Goal: Information Seeking & Learning: Find specific fact

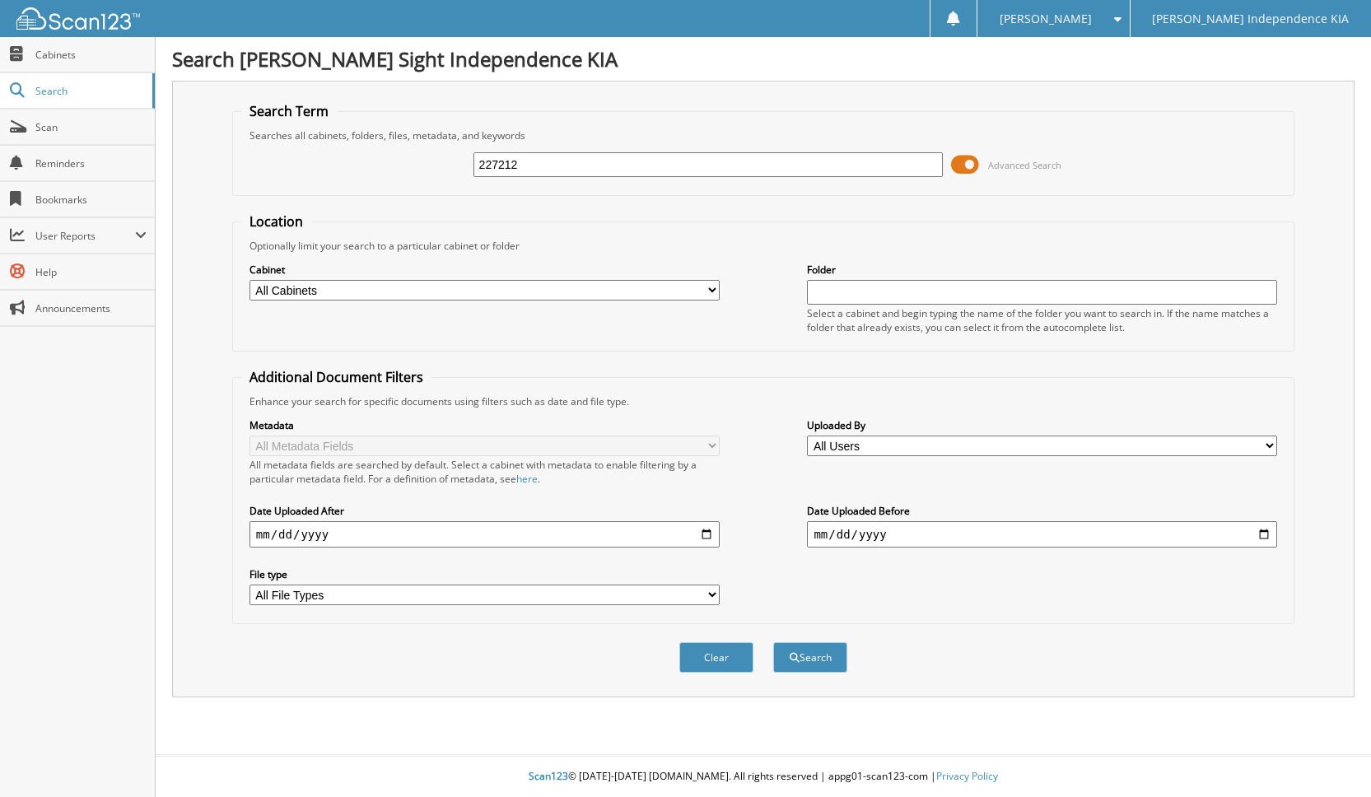
type input "227212"
click at [773, 642] on button "Search" at bounding box center [810, 657] width 74 height 30
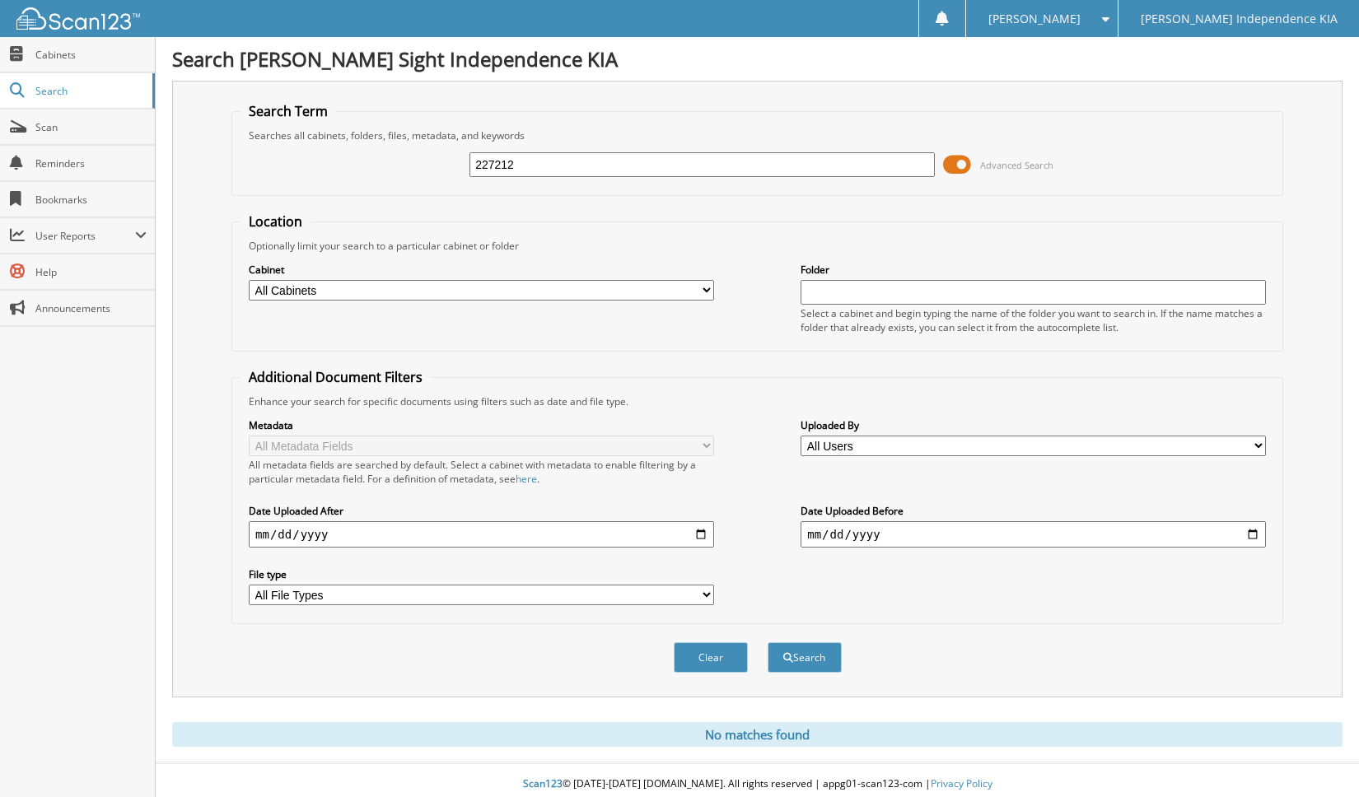
click at [959, 167] on span at bounding box center [957, 164] width 28 height 25
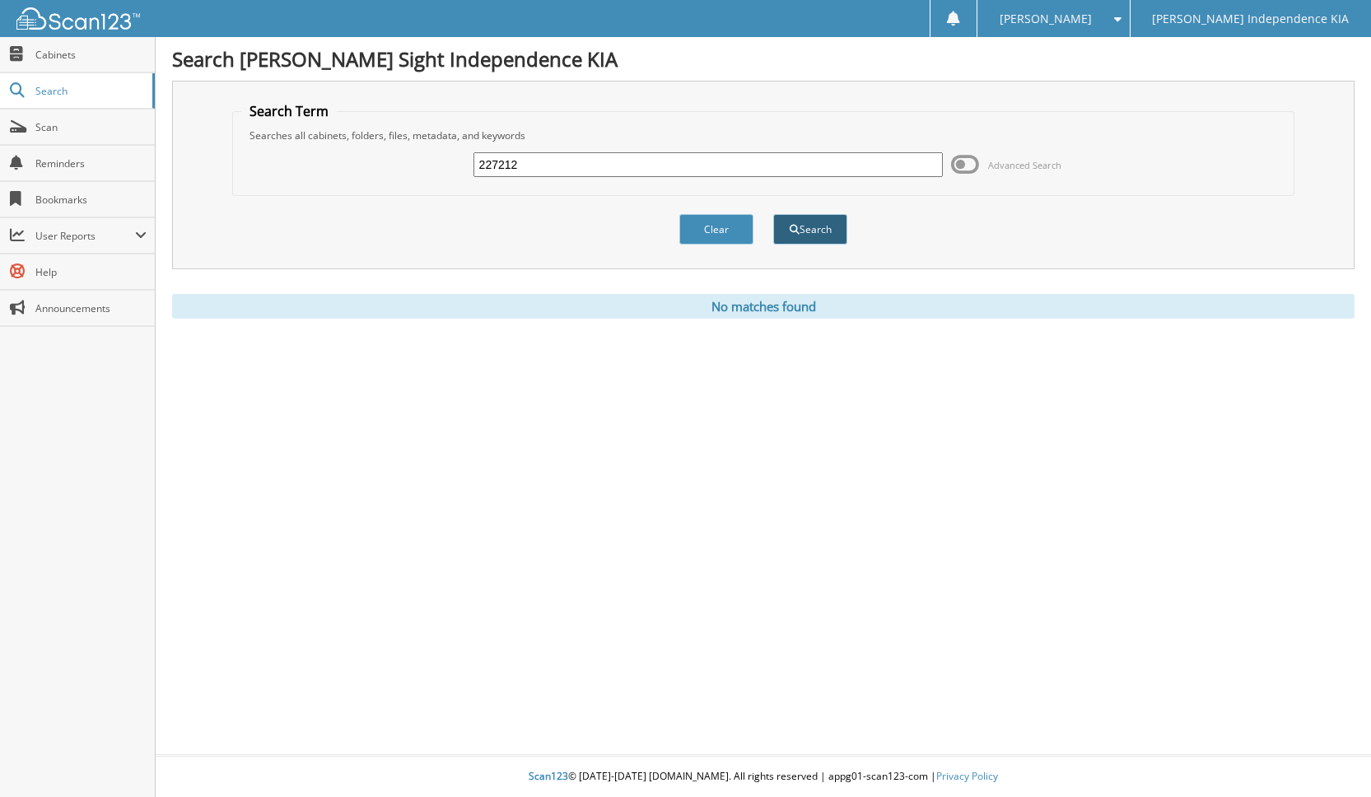
click at [809, 236] on button "Search" at bounding box center [810, 229] width 74 height 30
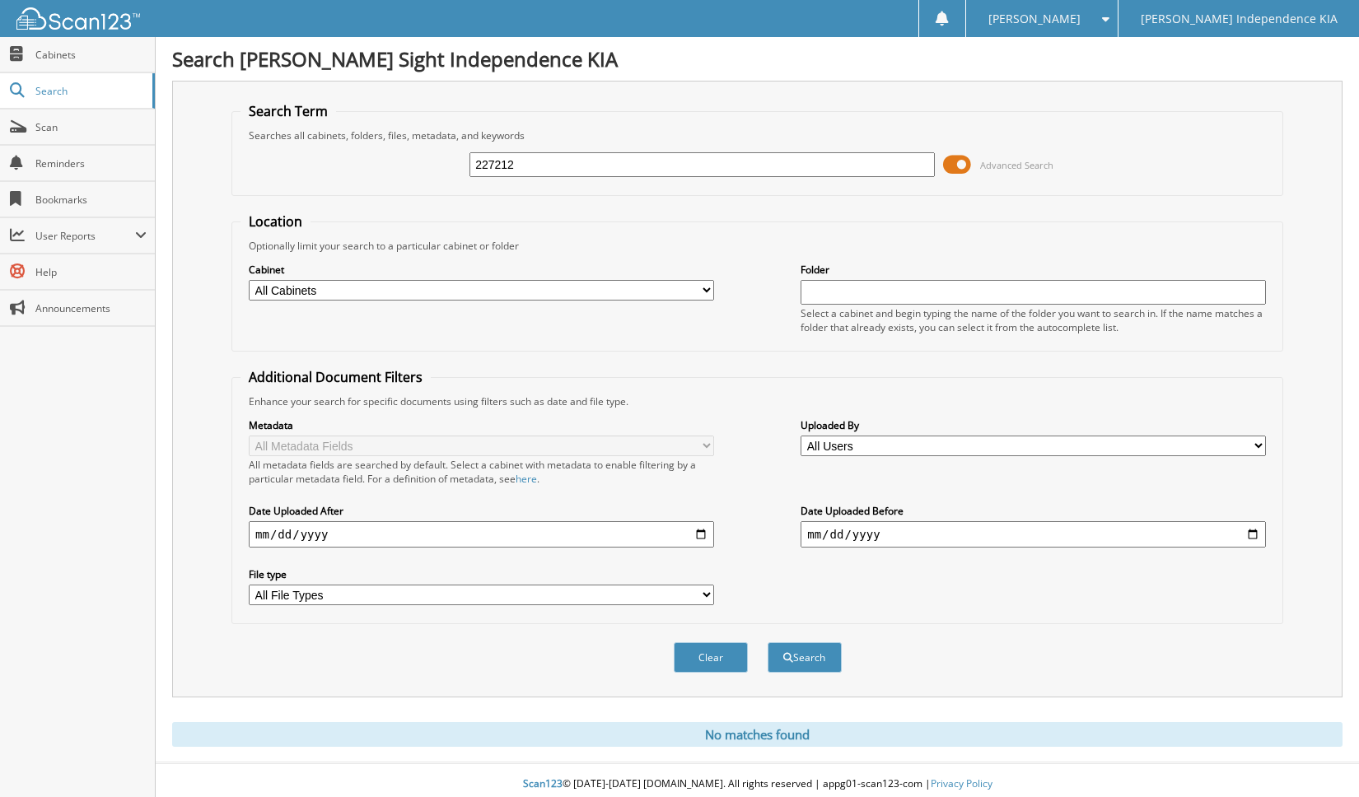
click at [965, 168] on span at bounding box center [957, 164] width 28 height 25
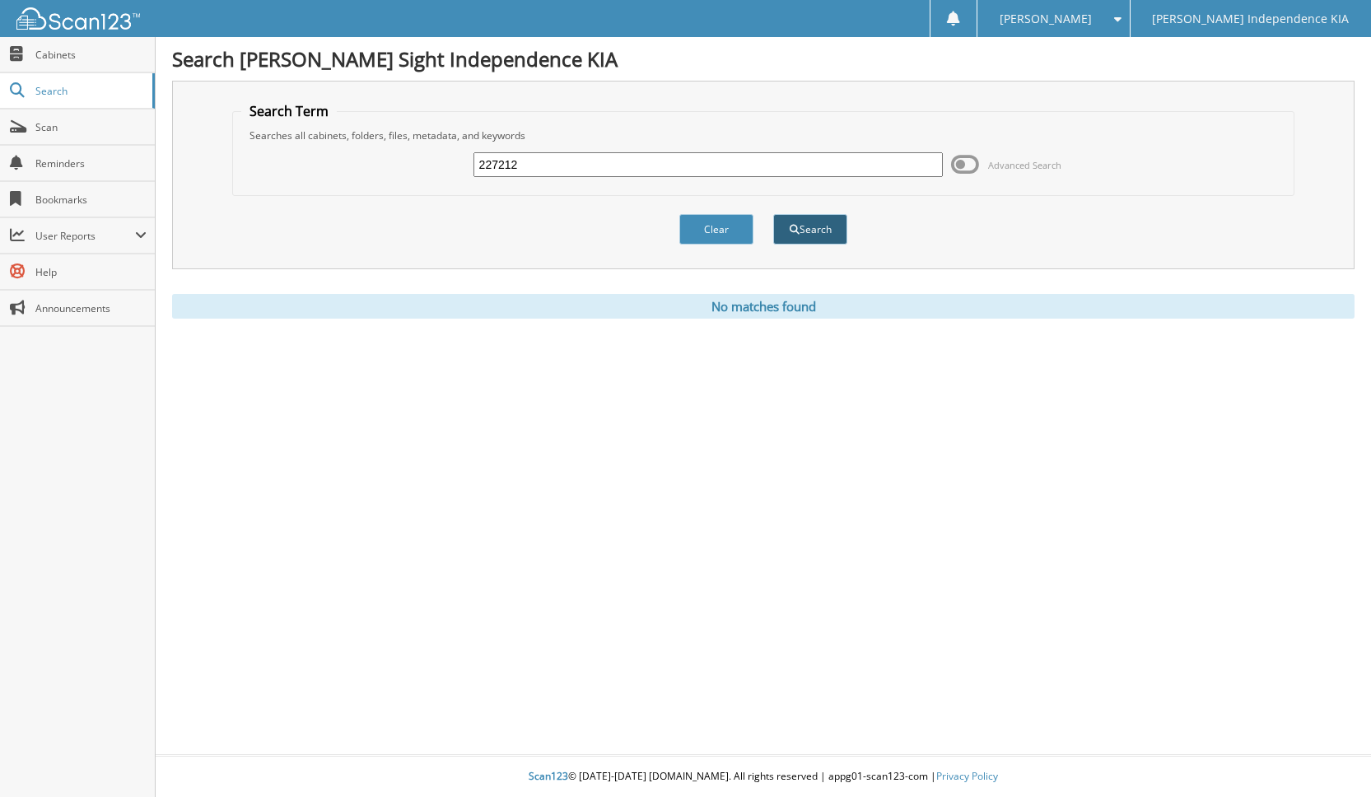
click at [799, 231] on button "Search" at bounding box center [810, 229] width 74 height 30
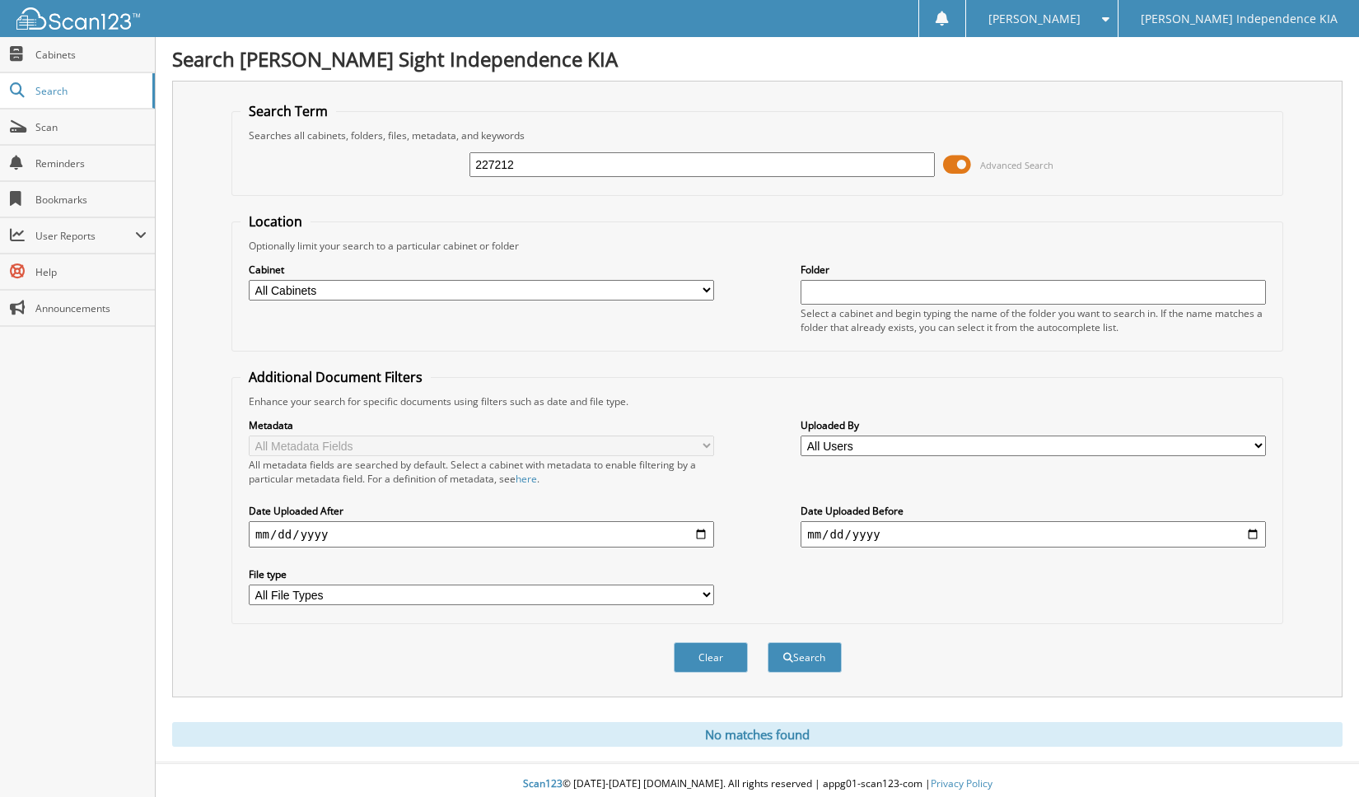
click at [962, 164] on span at bounding box center [957, 164] width 28 height 25
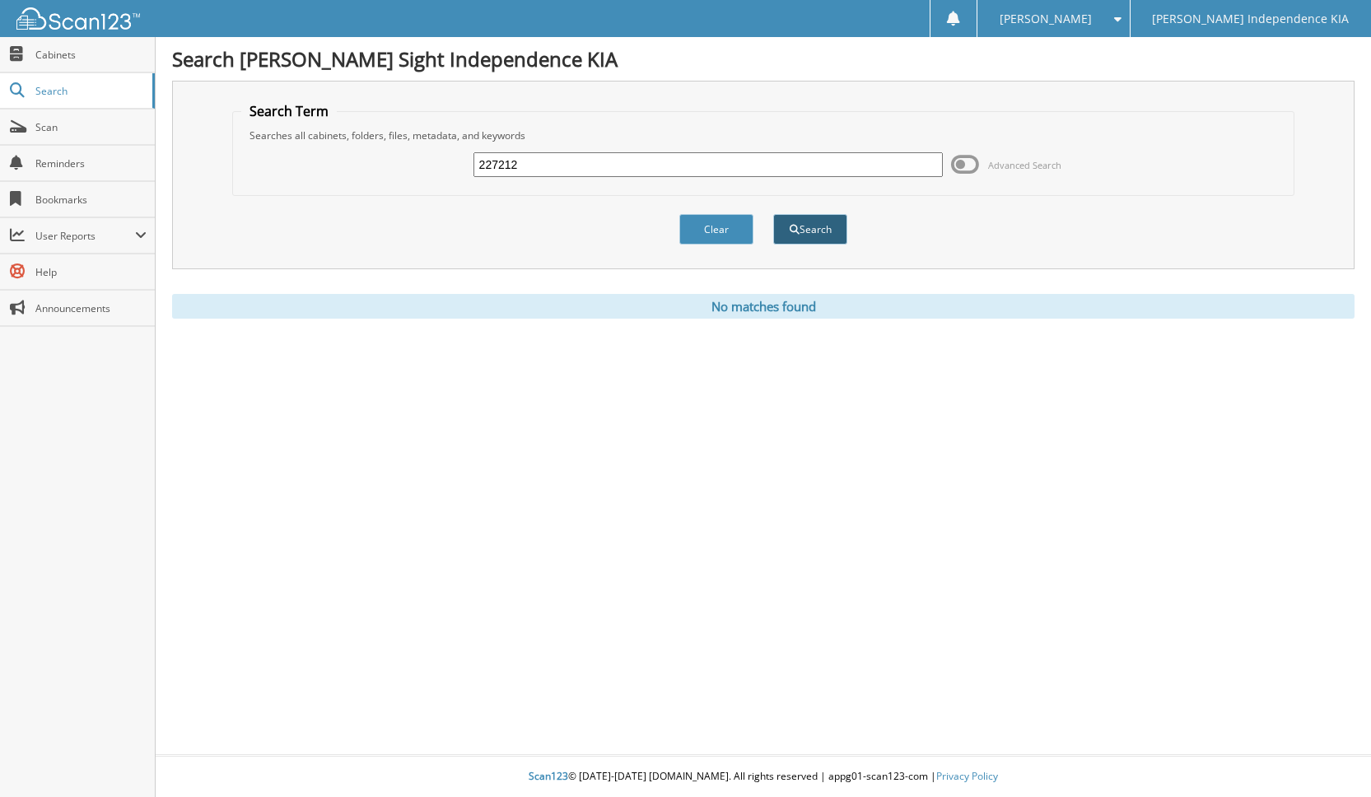
click at [808, 222] on button "Search" at bounding box center [810, 229] width 74 height 30
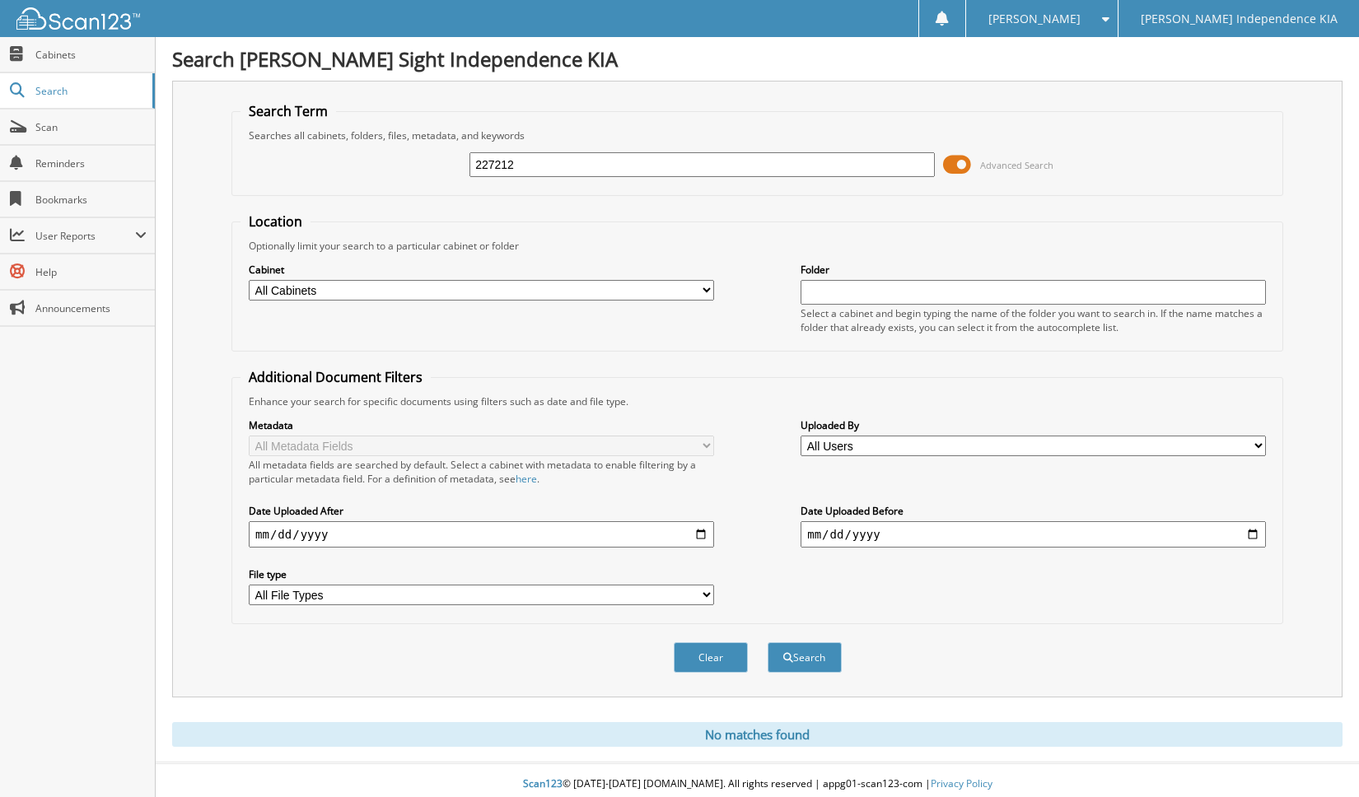
click at [957, 166] on span at bounding box center [957, 164] width 28 height 25
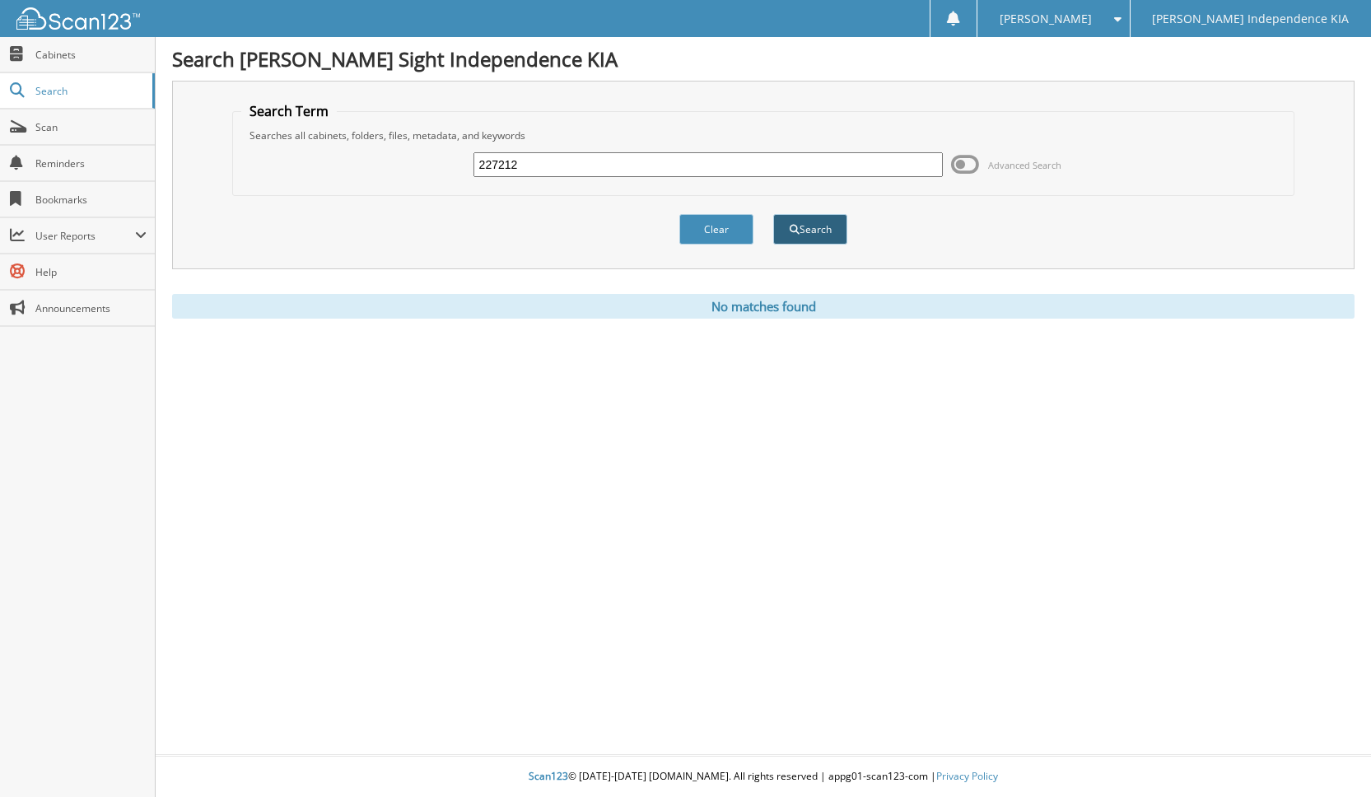
click at [819, 225] on button "Search" at bounding box center [810, 229] width 74 height 30
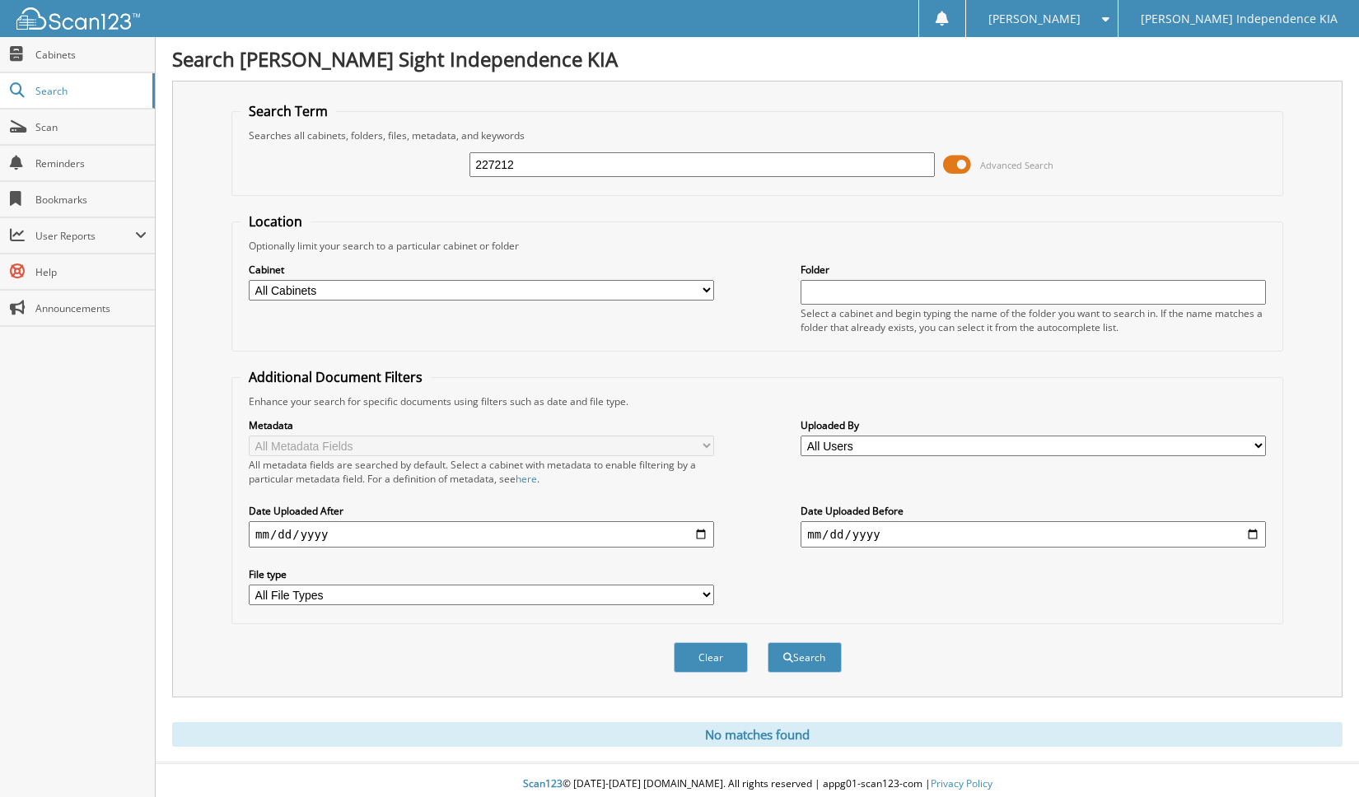
click at [955, 158] on span at bounding box center [957, 164] width 28 height 25
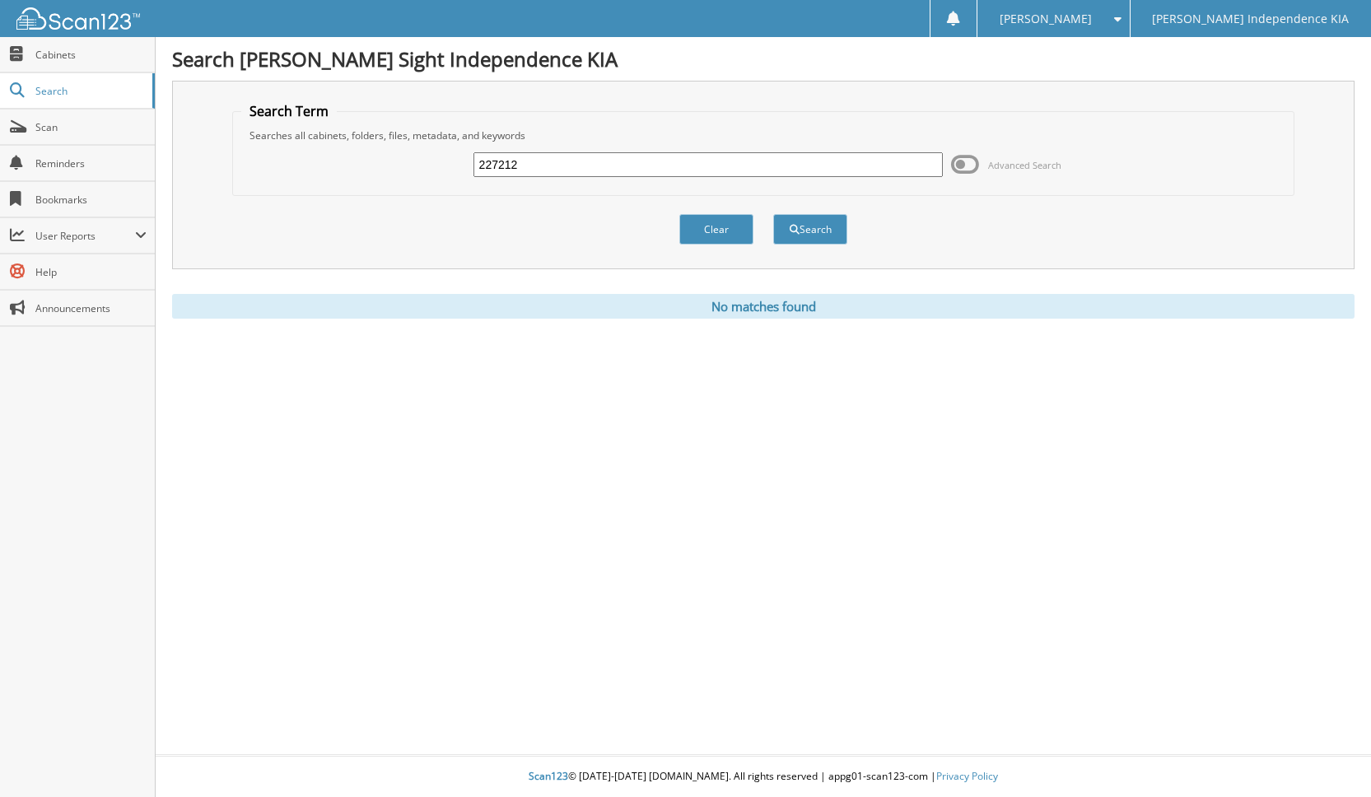
drag, startPoint x: 535, startPoint y: 178, endPoint x: 294, endPoint y: 181, distance: 241.3
click at [296, 180] on div "227212 Advanced Search" at bounding box center [763, 164] width 1044 height 44
type input "226480"
click at [773, 214] on button "Search" at bounding box center [810, 229] width 74 height 30
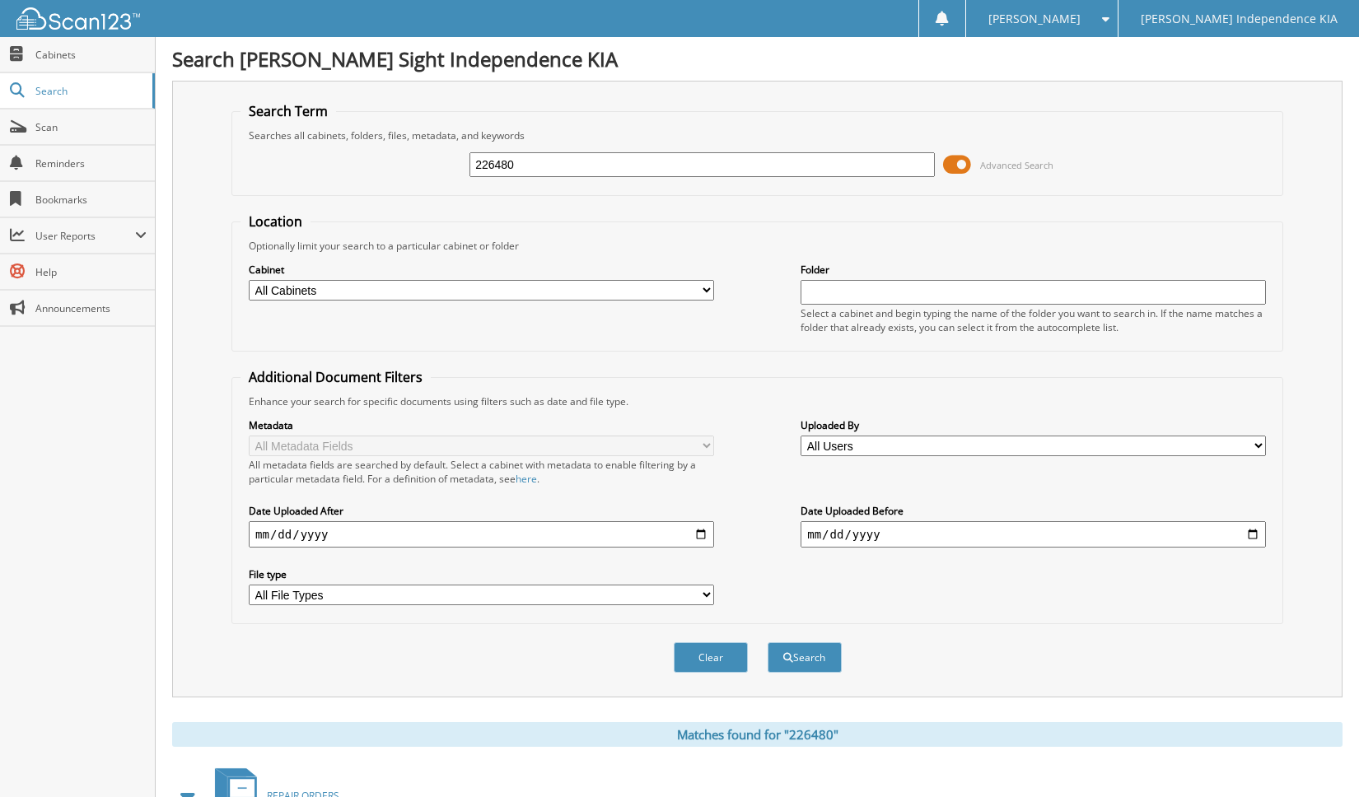
click at [960, 163] on span at bounding box center [957, 164] width 28 height 25
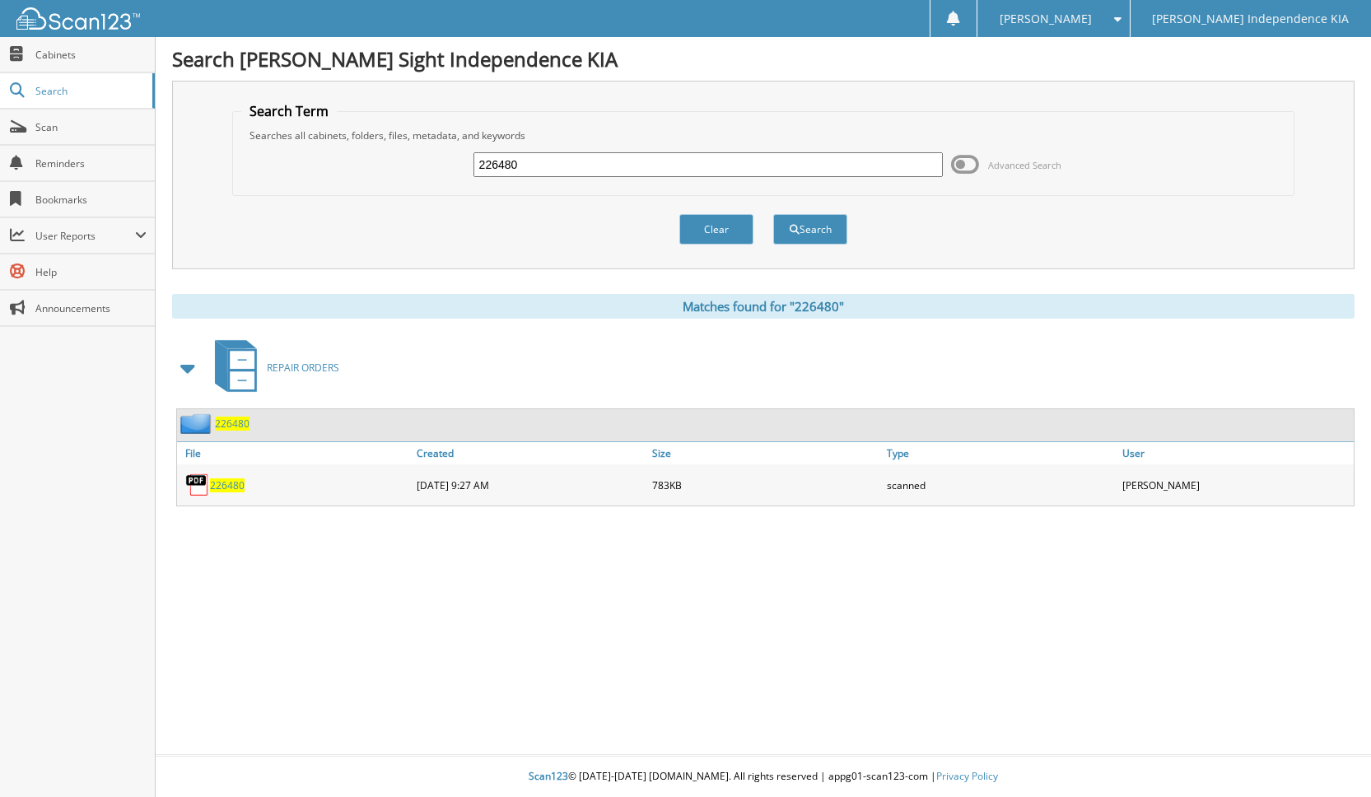
click at [224, 483] on span "226480" at bounding box center [227, 485] width 35 height 14
click at [231, 488] on span "226480" at bounding box center [227, 485] width 35 height 14
click at [231, 486] on span "226480" at bounding box center [227, 485] width 35 height 14
